Goal: Find specific page/section: Find specific page/section

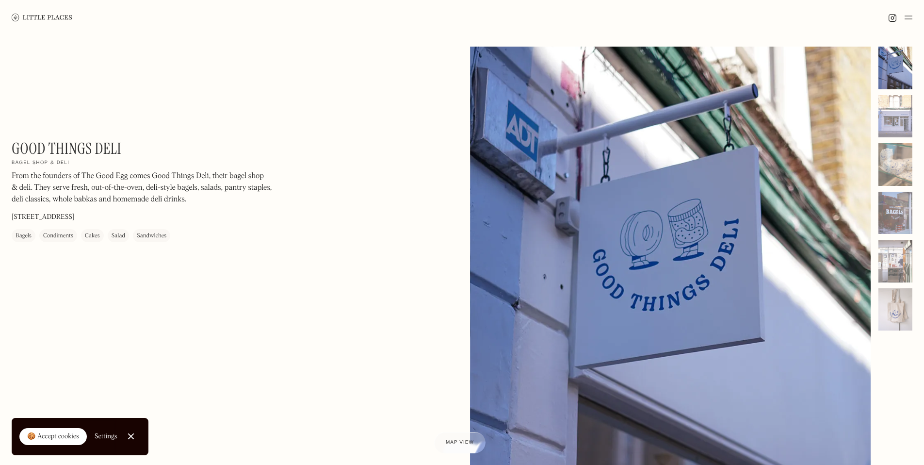
drag, startPoint x: 162, startPoint y: 217, endPoint x: 130, endPoint y: 218, distance: 31.5
click at [130, 218] on div "Good Things Deli On Our Radar Bagel shop & deli From the founders of The Good E…" at bounding box center [143, 190] width 262 height 103
click at [74, 218] on p "[STREET_ADDRESS]" at bounding box center [43, 217] width 63 height 10
drag, startPoint x: 164, startPoint y: 214, endPoint x: 139, endPoint y: 217, distance: 25.3
click at [139, 217] on div "Good Things Deli On Our Radar Bagel shop & deli From the founders of The Good E…" at bounding box center [143, 190] width 262 height 103
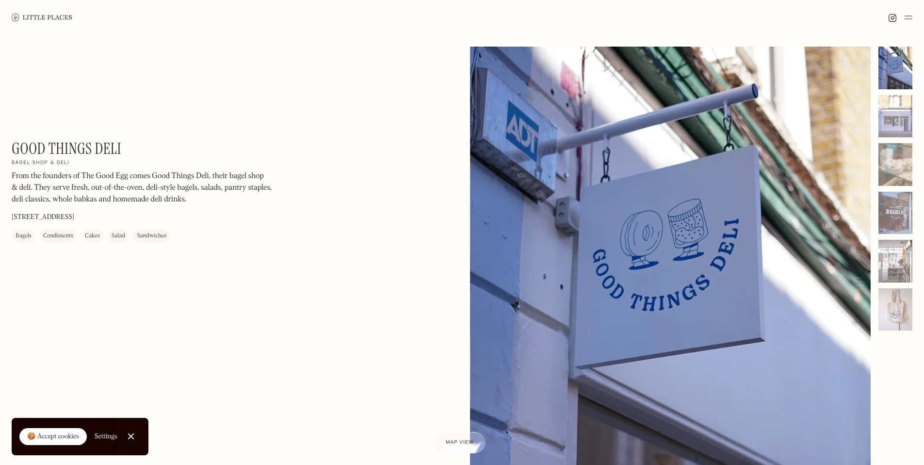
click at [74, 217] on p "[STREET_ADDRESS]" at bounding box center [43, 217] width 63 height 10
drag, startPoint x: 155, startPoint y: 216, endPoint x: 15, endPoint y: 213, distance: 140.7
click at [14, 213] on div "Good Things Deli On Our Radar Bagel shop & deli From the founders of The Good E…" at bounding box center [143, 190] width 262 height 103
click at [155, 220] on div "Good Things Deli On Our Radar Bagel shop & deli From the founders of The Good E…" at bounding box center [143, 190] width 262 height 103
drag, startPoint x: 131, startPoint y: 215, endPoint x: 154, endPoint y: 214, distance: 22.8
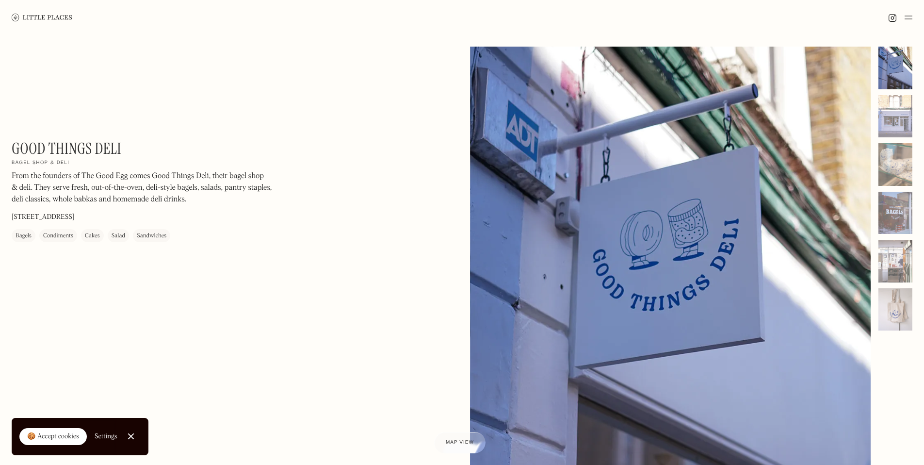
click at [154, 214] on div "Good Things Deli On Our Radar Bagel shop & deli From the founders of The Good E…" at bounding box center [143, 190] width 262 height 103
copy p "N16 0NB"
click at [26, 237] on div "Bagels" at bounding box center [24, 236] width 16 height 10
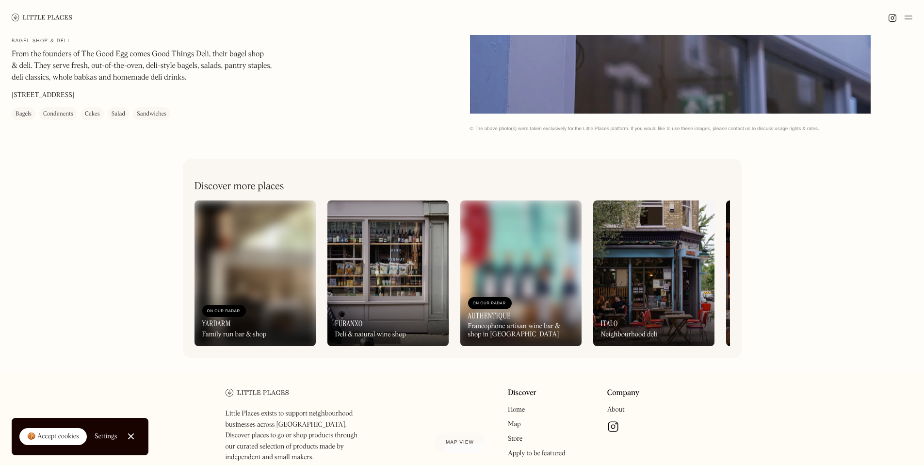
scroll to position [504, 0]
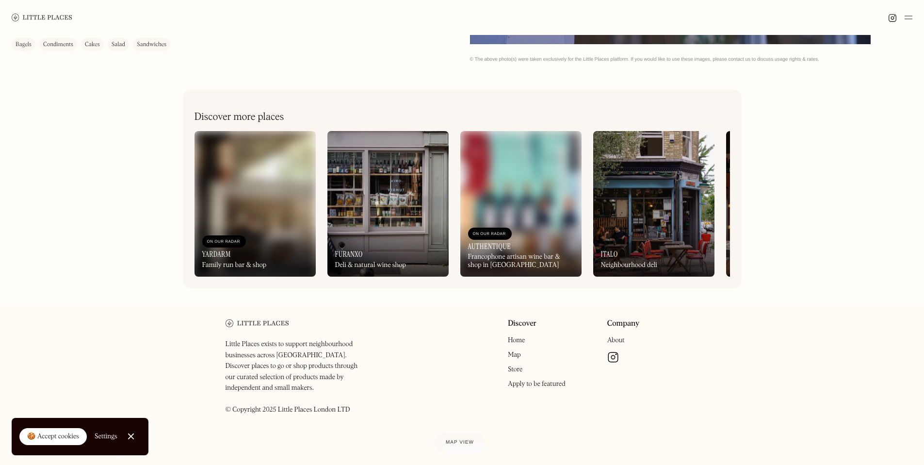
click at [97, 44] on div "Cakes" at bounding box center [92, 45] width 15 height 10
click at [130, 40] on div "Bagels Condiments Cakes Salad Sandwiches" at bounding box center [91, 44] width 159 height 13
